Goal: Task Accomplishment & Management: Manage account settings

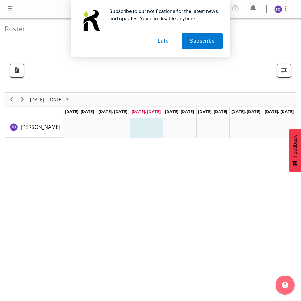
click at [159, 41] on button "Later" at bounding box center [164, 41] width 29 height 16
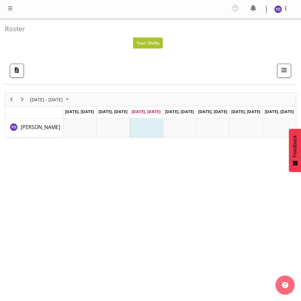
click at [151, 45] on span "Your Shifts" at bounding box center [147, 43] width 23 height 6
click at [9, 11] on span at bounding box center [10, 8] width 8 height 8
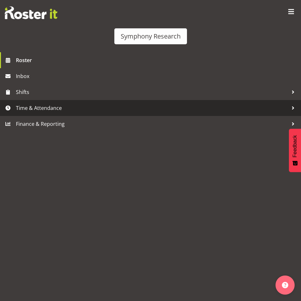
click at [33, 108] on span "Time & Attendance" at bounding box center [152, 108] width 272 height 10
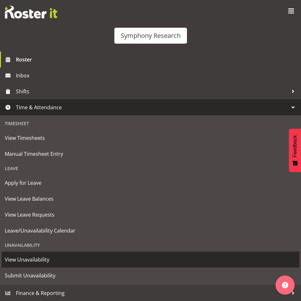
scroll to position [41, 0]
click at [40, 257] on span "View Unavailability" at bounding box center [150, 259] width 291 height 10
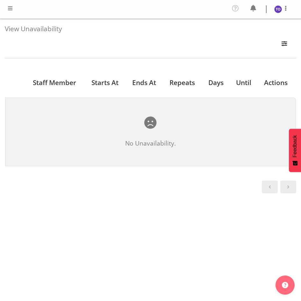
click at [11, 9] on span at bounding box center [10, 8] width 8 height 8
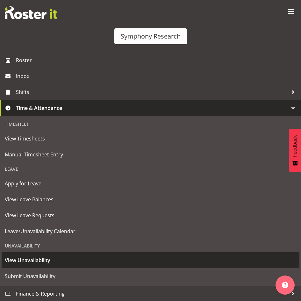
scroll to position [1, 0]
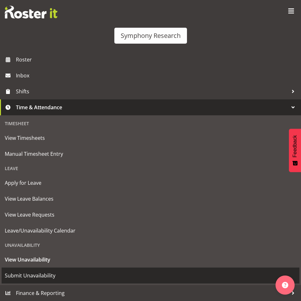
click at [39, 275] on span "Submit Unavailability" at bounding box center [150, 275] width 291 height 10
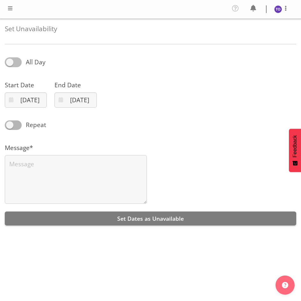
click at [19, 62] on span at bounding box center [13, 62] width 17 height 10
click at [9, 62] on input "All Day" at bounding box center [7, 62] width 4 height 4
checkbox input "true"
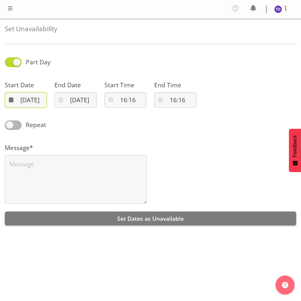
click at [13, 100] on input "[DATE]" at bounding box center [26, 99] width 42 height 15
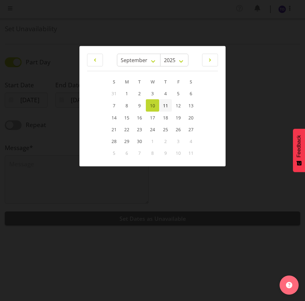
click at [169, 103] on link "11" at bounding box center [165, 105] width 13 height 12
type input "[DATE]"
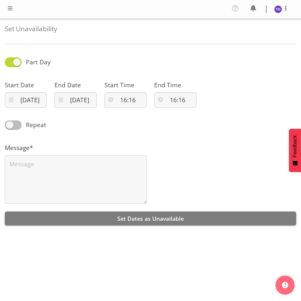
click at [20, 124] on span at bounding box center [13, 125] width 17 height 10
click at [9, 124] on input "Repeat" at bounding box center [7, 125] width 4 height 4
checkbox input "true"
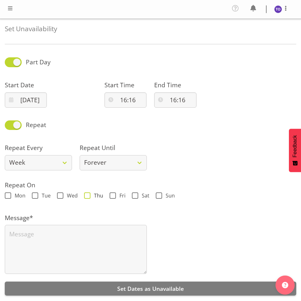
click at [88, 198] on span at bounding box center [87, 195] width 6 height 6
click at [88, 197] on input "Thu" at bounding box center [86, 195] width 4 height 4
checkbox input "true"
click at [110, 195] on span at bounding box center [112, 195] width 6 height 6
click at [110, 195] on input "Fri" at bounding box center [111, 195] width 4 height 4
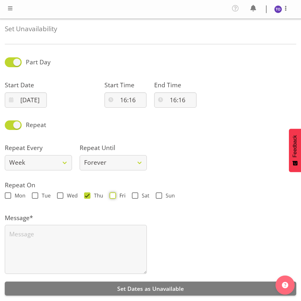
checkbox input "true"
click at [60, 196] on span at bounding box center [60, 195] width 6 height 6
click at [60, 196] on input "Wed" at bounding box center [59, 195] width 4 height 4
checkbox input "true"
click at [8, 195] on span at bounding box center [8, 195] width 6 height 6
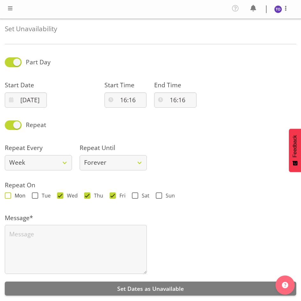
click at [8, 195] on input "Mon" at bounding box center [7, 195] width 4 height 4
checkbox input "true"
click at [37, 195] on span at bounding box center [35, 195] width 6 height 6
click at [36, 195] on input "Tue" at bounding box center [34, 195] width 4 height 4
checkbox input "true"
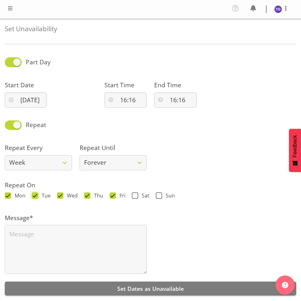
scroll to position [9, 0]
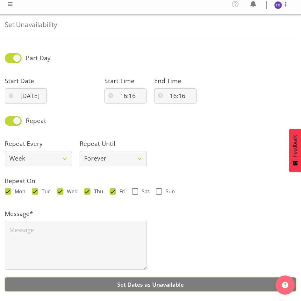
drag, startPoint x: 145, startPoint y: 278, endPoint x: 155, endPoint y: 279, distance: 9.6
click at [146, 280] on span "Set Dates as Unavailable" at bounding box center [150, 284] width 66 height 8
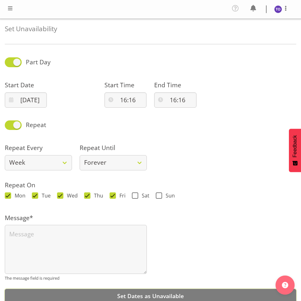
scroll to position [16, 0]
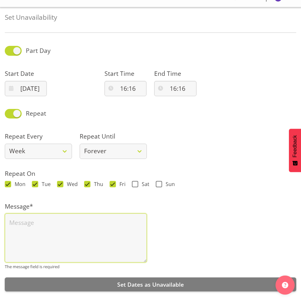
click at [18, 219] on textarea at bounding box center [76, 237] width 142 height 49
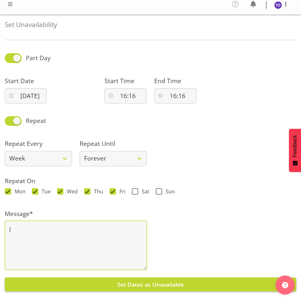
type textarea "l"
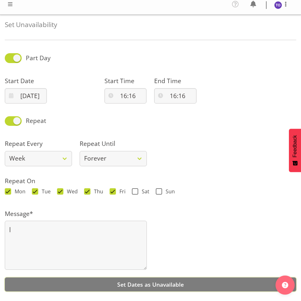
click at [70, 277] on button "Set Dates as Unavailable" at bounding box center [150, 284] width 291 height 14
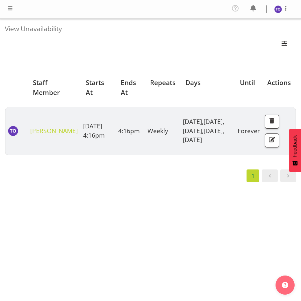
click at [7, 10] on span at bounding box center [10, 8] width 8 height 8
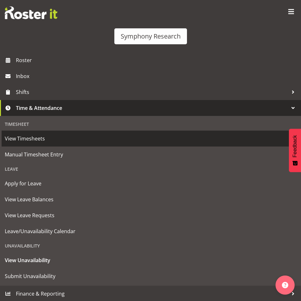
click at [26, 139] on span "View Timesheets" at bounding box center [150, 139] width 291 height 10
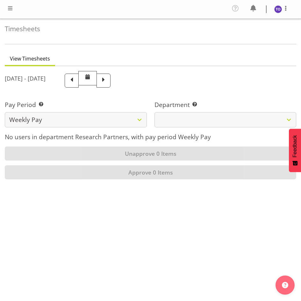
select select
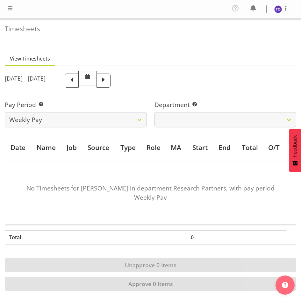
click at [54, 9] on nav "Profile Log Out" at bounding box center [150, 9] width 288 height 12
click at [10, 10] on span at bounding box center [10, 8] width 8 height 8
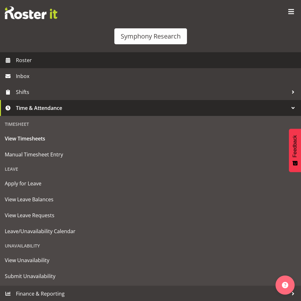
click at [27, 58] on span "Roster" at bounding box center [157, 60] width 282 height 10
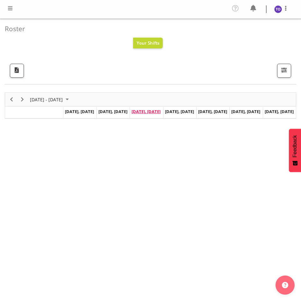
click at [147, 111] on span "[DATE], [DATE]" at bounding box center [145, 111] width 29 height 6
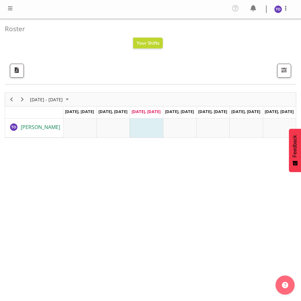
click at [44, 127] on span "[PERSON_NAME]" at bounding box center [40, 126] width 39 height 7
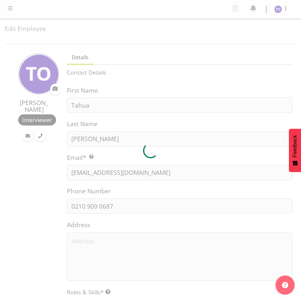
select select "TimelineWeek"
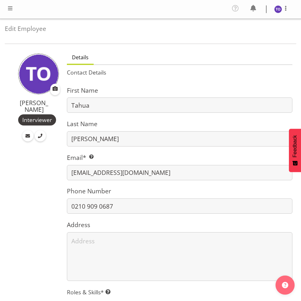
drag, startPoint x: 40, startPoint y: 145, endPoint x: 39, endPoint y: 141, distance: 4.8
click at [38, 82] on img at bounding box center [38, 73] width 41 height 41
click at [11, 6] on span at bounding box center [10, 8] width 8 height 8
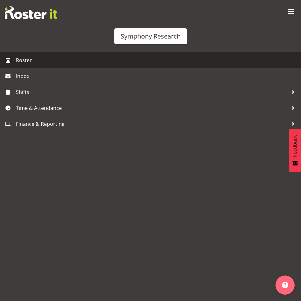
click at [28, 62] on span "Roster" at bounding box center [157, 60] width 282 height 10
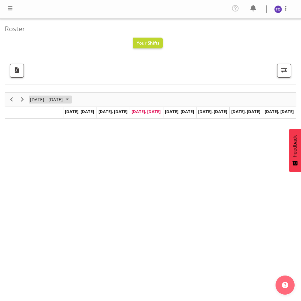
click at [71, 97] on span "September 08 - 14, 2025" at bounding box center [67, 99] width 8 height 8
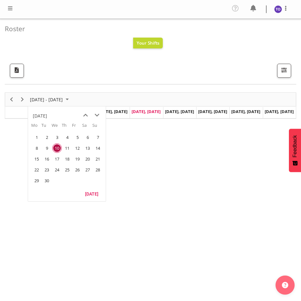
click at [57, 149] on span "10" at bounding box center [57, 148] width 10 height 10
click at [57, 146] on span "10" at bounding box center [57, 148] width 10 height 10
click at [57, 145] on span "10" at bounding box center [57, 148] width 10 height 10
click at [67, 148] on span "11" at bounding box center [67, 148] width 10 height 10
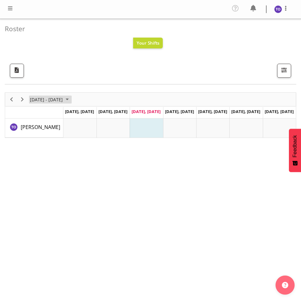
click at [59, 100] on span "[DATE] - [DATE]" at bounding box center [46, 99] width 34 height 8
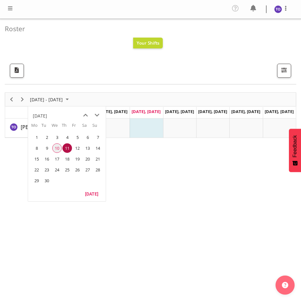
click at [58, 149] on span "10" at bounding box center [57, 148] width 10 height 10
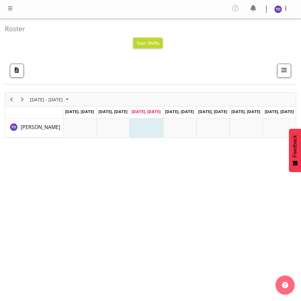
click at [145, 131] on td "Timeline Week of September 10, 2025" at bounding box center [145, 127] width 33 height 19
click at [144, 129] on td "Timeline Week of September 10, 2025" at bounding box center [145, 127] width 33 height 19
click at [144, 127] on td "Timeline Week of September 10, 2025" at bounding box center [145, 127] width 33 height 19
click at [145, 123] on td "Timeline Week of September 10, 2025" at bounding box center [145, 127] width 33 height 19
click at [145, 126] on td "Timeline Week of September 10, 2025" at bounding box center [145, 127] width 33 height 19
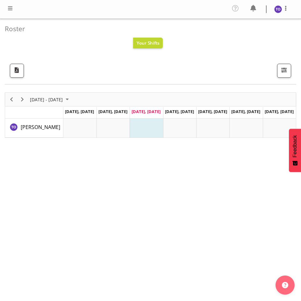
click at [145, 126] on td "Timeline Week of September 10, 2025" at bounding box center [145, 127] width 33 height 19
drag, startPoint x: 145, startPoint y: 126, endPoint x: 150, endPoint y: 122, distance: 5.9
click at [146, 128] on td "Timeline Week of September 10, 2025" at bounding box center [145, 127] width 33 height 19
click at [286, 74] on button "button" at bounding box center [284, 71] width 14 height 14
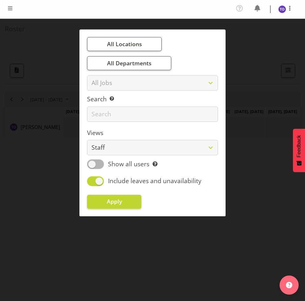
click at [68, 158] on div at bounding box center [152, 150] width 305 height 301
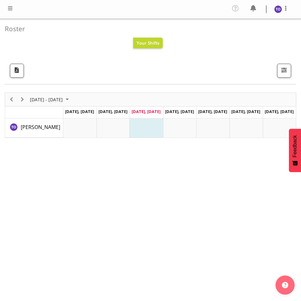
click at [41, 288] on div "September 08 - 14, 2025 Today Day Week Fortnight Month calendar Month Agenda Ti…" at bounding box center [150, 214] width 291 height 254
